Goal: Information Seeking & Learning: Learn about a topic

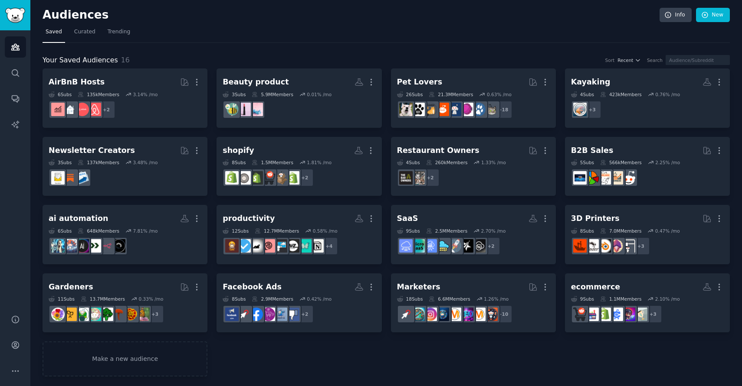
click at [126, 23] on div "Audiences Info New" at bounding box center [385, 17] width 687 height 18
click at [118, 35] on span "Trending" at bounding box center [119, 32] width 23 height 8
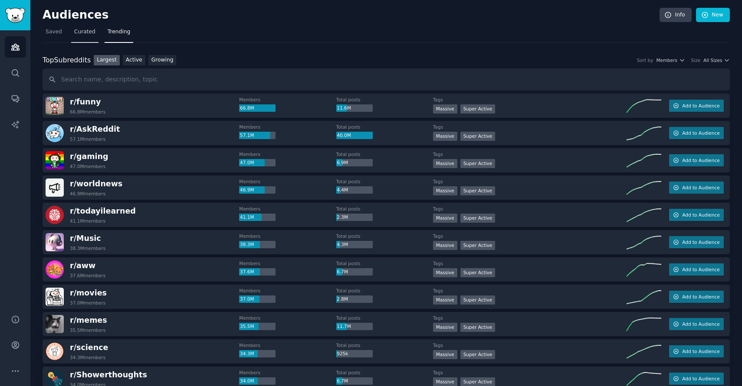
click at [86, 34] on span "Curated" at bounding box center [84, 32] width 21 height 8
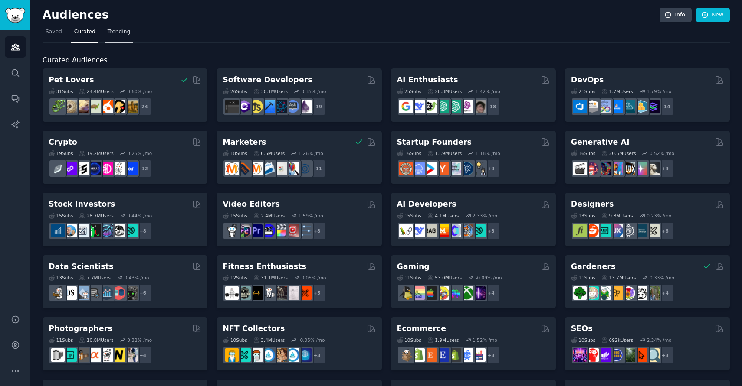
click at [118, 32] on span "Trending" at bounding box center [119, 32] width 23 height 8
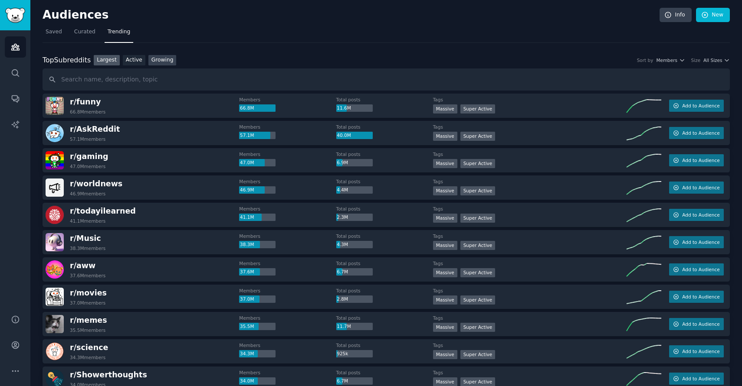
click at [162, 61] on link "Growing" at bounding box center [162, 60] width 28 height 11
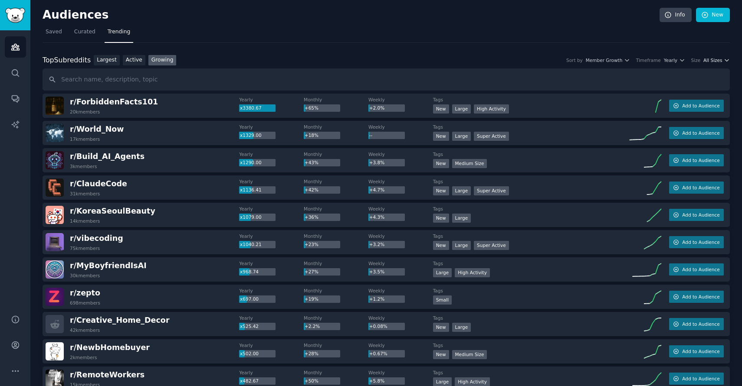
click at [714, 61] on span "All Sizes" at bounding box center [712, 60] width 19 height 6
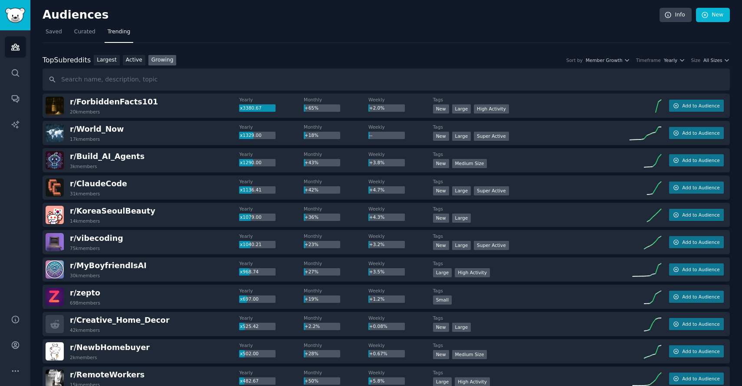
click at [674, 63] on div "Top Subreddits Top Subreddits Largest Active Growing Sort by Member Growth Time…" at bounding box center [385, 60] width 687 height 11
click at [682, 58] on icon "button" at bounding box center [682, 60] width 6 height 6
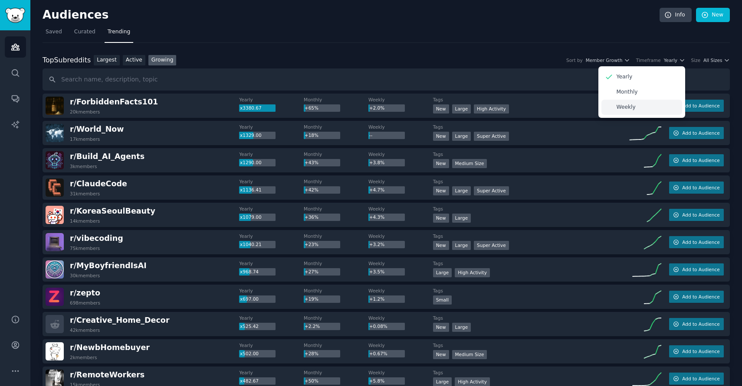
click at [620, 107] on p "Weekly" at bounding box center [625, 108] width 19 height 8
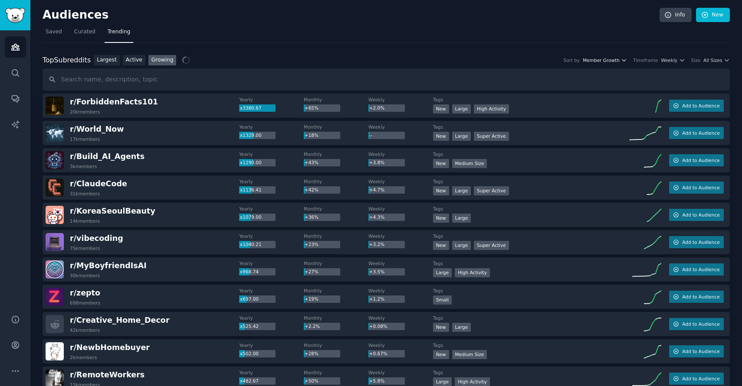
click at [607, 62] on span "Member Growth" at bounding box center [600, 60] width 37 height 6
click at [708, 60] on span "All Sizes" at bounding box center [712, 60] width 19 height 6
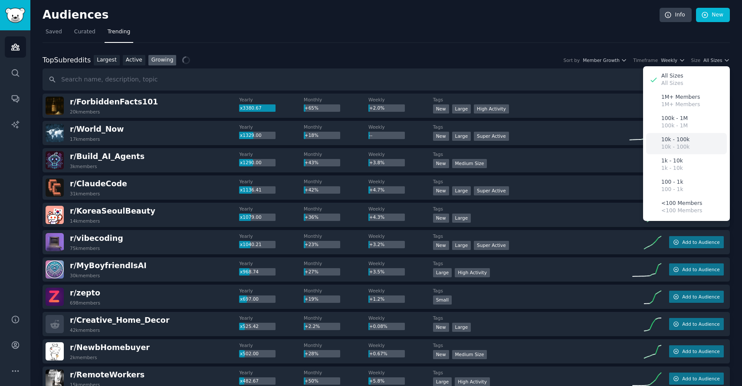
click at [671, 142] on p "10k - 100k" at bounding box center [675, 140] width 28 height 8
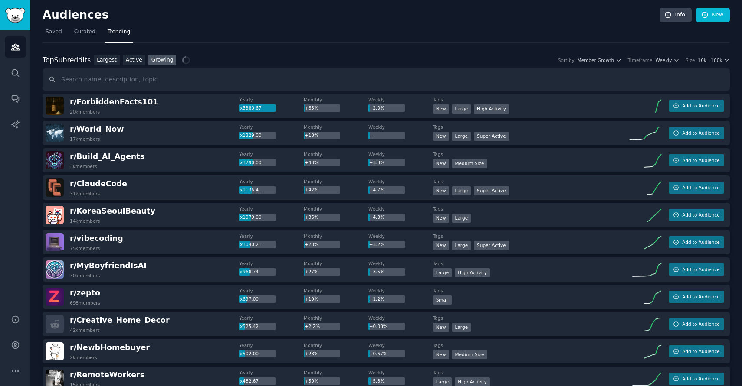
click at [59, 31] on span "Saved" at bounding box center [54, 32] width 16 height 8
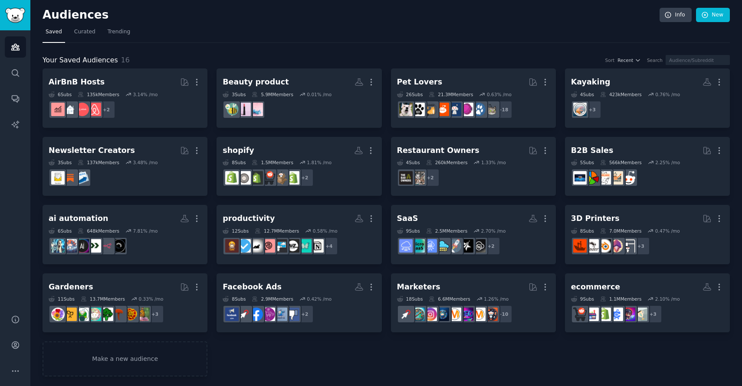
click at [401, 43] on div "Your Saved Audiences 16 Sort Recent Search AirBnB Hosts Curated by GummySearch …" at bounding box center [385, 210] width 687 height 334
